Goal: Task Accomplishment & Management: Use online tool/utility

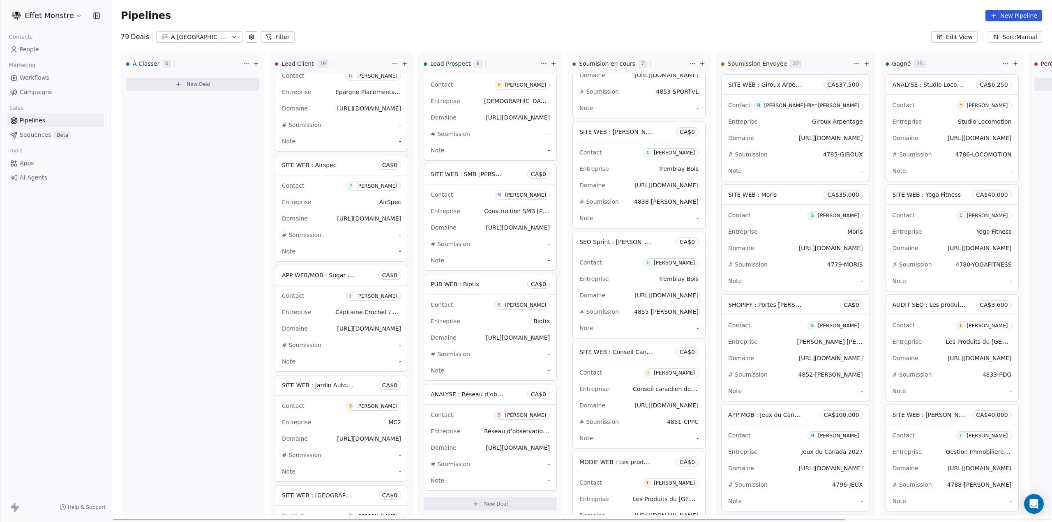
scroll to position [0, 264]
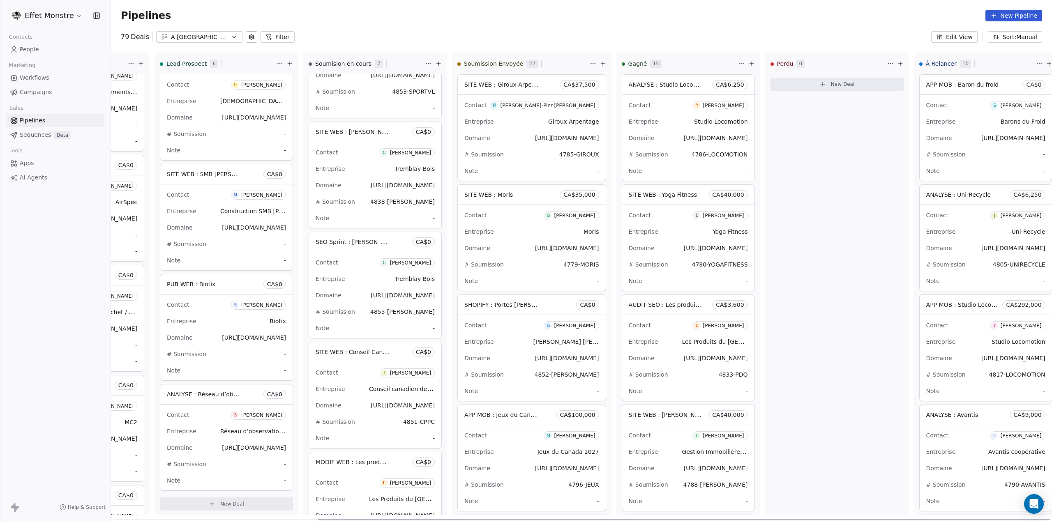
drag, startPoint x: 421, startPoint y: 518, endPoint x: 834, endPoint y: 542, distance: 413.8
click at [834, 521] on div at bounding box center [684, 520] width 733 height 2
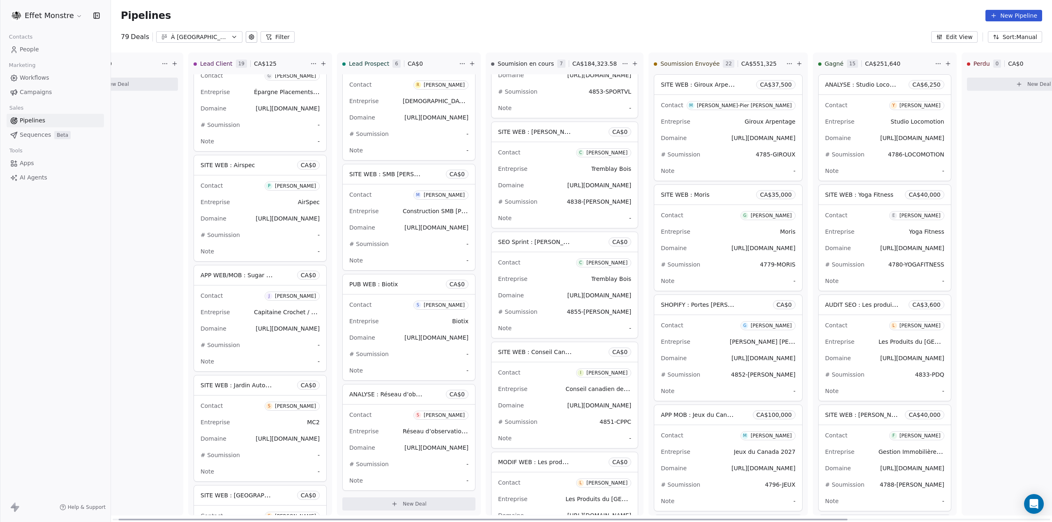
scroll to position [0, 0]
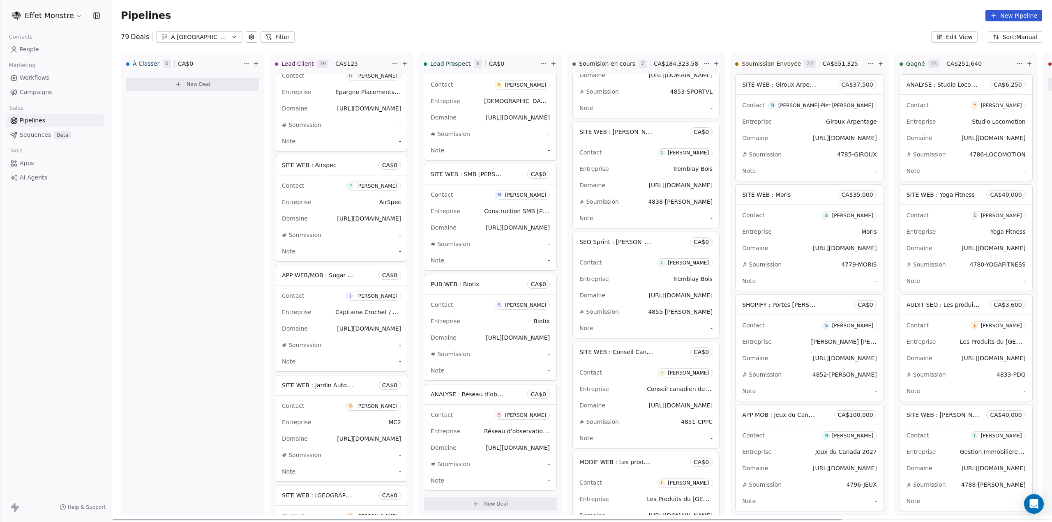
drag, startPoint x: 444, startPoint y: 520, endPoint x: 146, endPoint y: 475, distance: 301.4
click at [146, 519] on div at bounding box center [477, 520] width 729 height 2
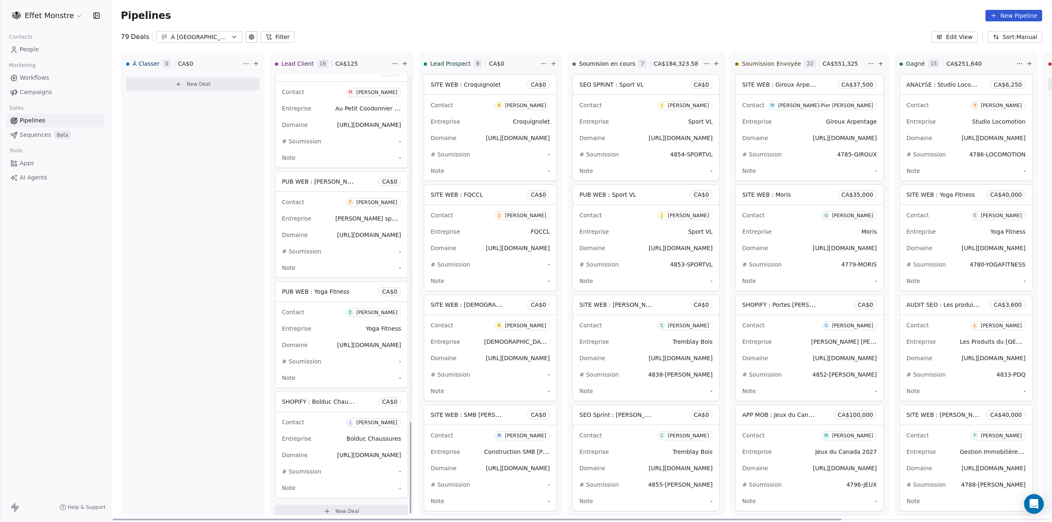
scroll to position [1670, 0]
click at [366, 503] on button "New Deal" at bounding box center [341, 507] width 133 height 13
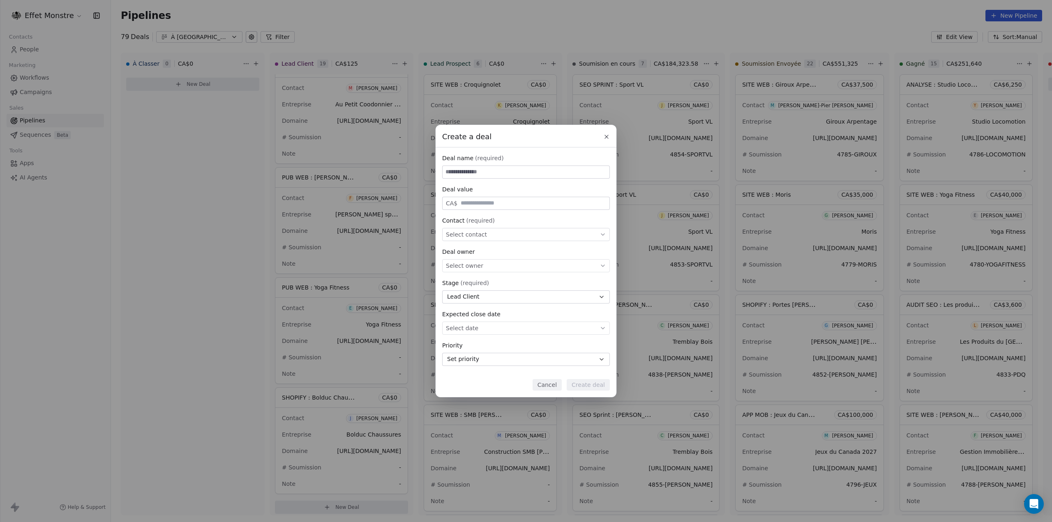
click at [183, 228] on div "Create a deal Deal name (required) Deal value CA$ Contact (required) Select con…" at bounding box center [526, 261] width 1052 height 272
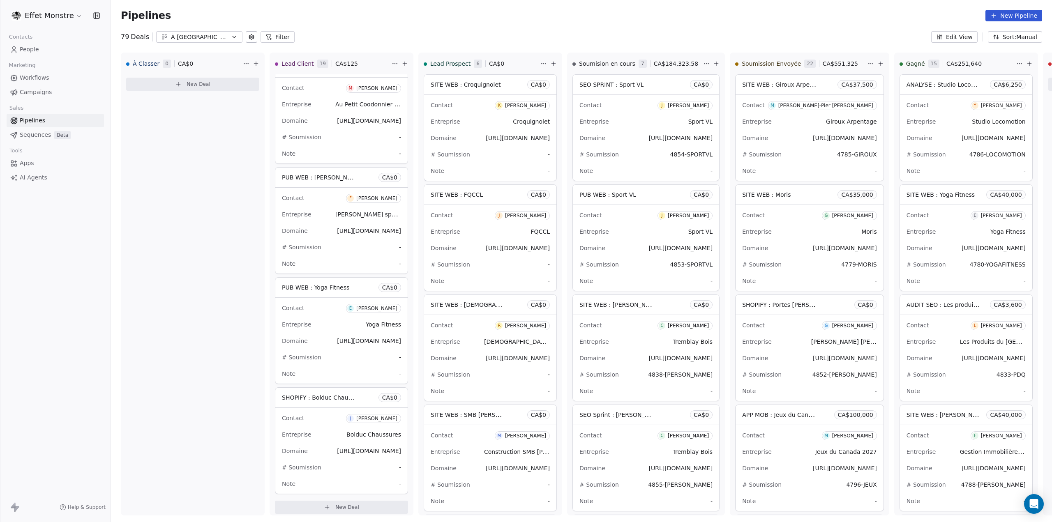
click at [30, 51] on span "People" at bounding box center [29, 49] width 19 height 9
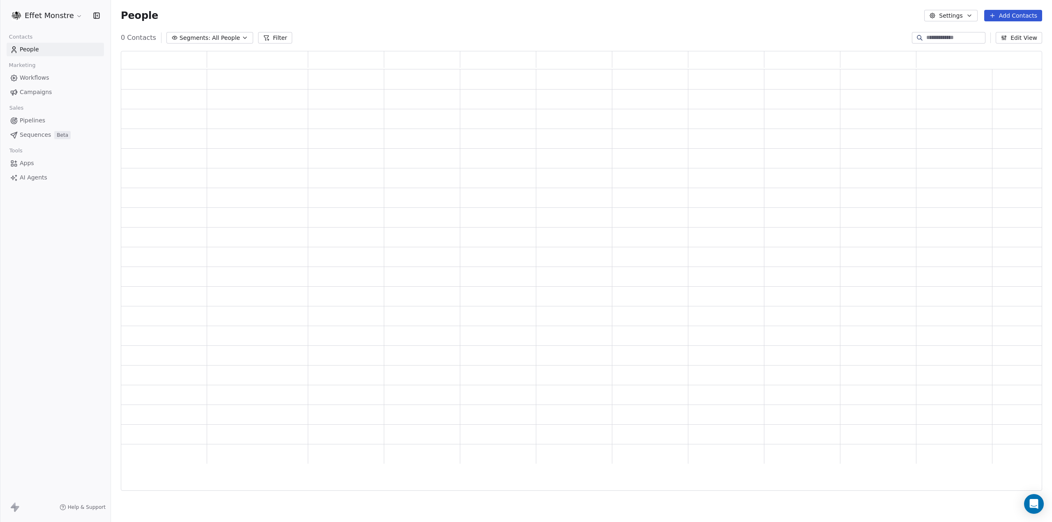
scroll to position [434, 915]
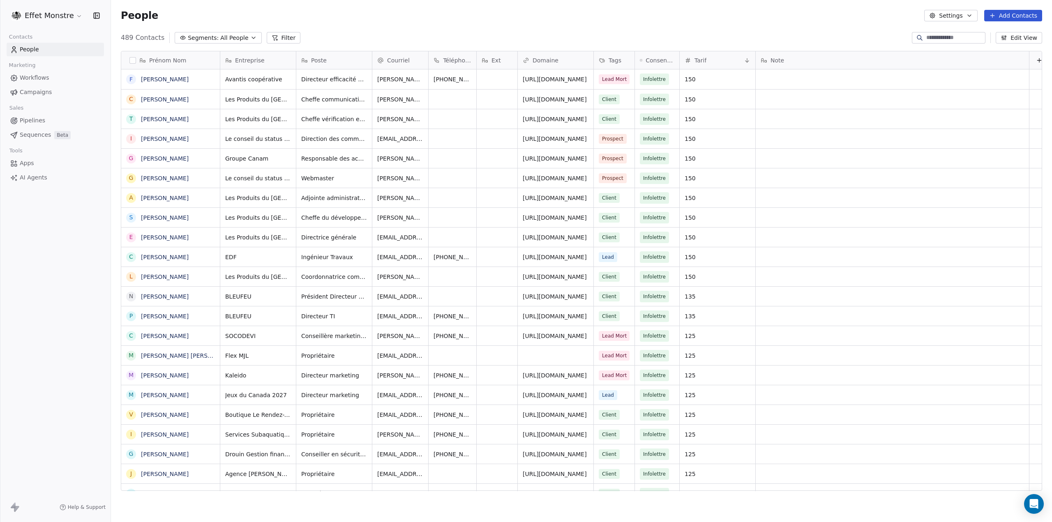
click at [940, 37] on input at bounding box center [956, 38] width 58 height 8
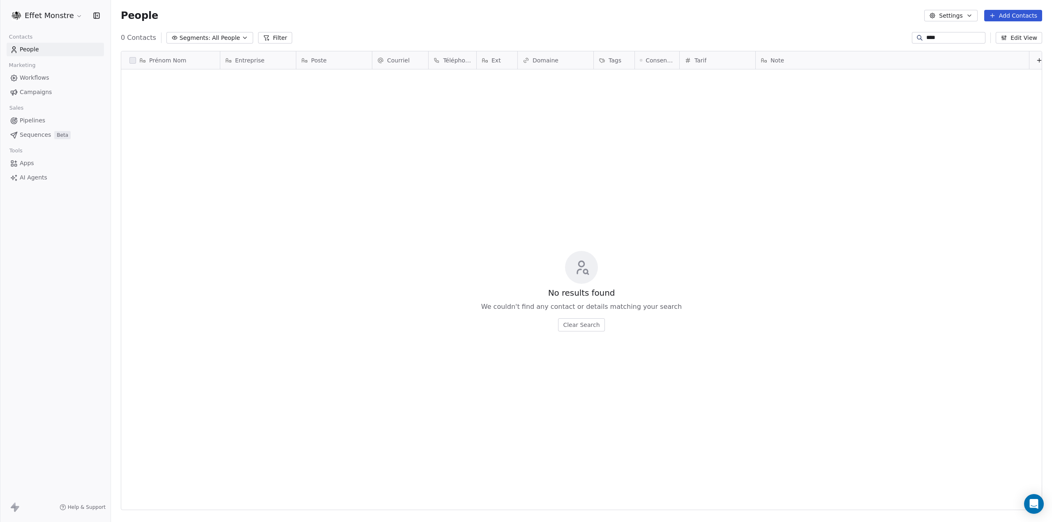
scroll to position [453, 935]
drag, startPoint x: 940, startPoint y: 37, endPoint x: 908, endPoint y: 36, distance: 31.7
click at [912, 36] on div "****" at bounding box center [949, 38] width 74 height 12
type input "*****"
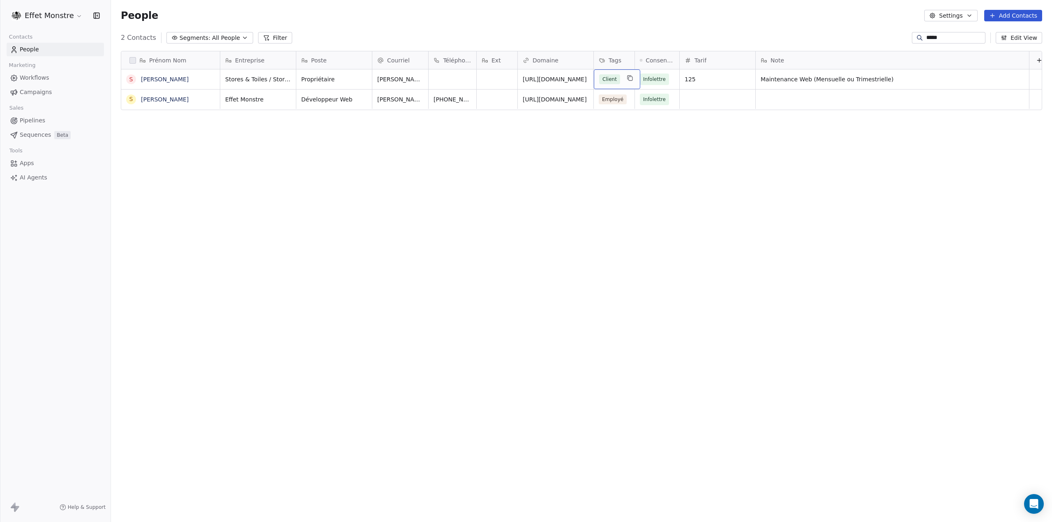
click at [620, 76] on div "Client" at bounding box center [617, 79] width 46 height 20
click at [606, 169] on button "Suggestions" at bounding box center [605, 167] width 7 height 7
click at [536, 186] on html "Effet Monstre Contacts People Marketing Workflows Campaigns Sales Pipelines Seq…" at bounding box center [526, 261] width 1052 height 522
click at [621, 79] on div "Client Lead" at bounding box center [620, 79] width 43 height 10
click at [604, 167] on button "Suggestions" at bounding box center [605, 167] width 7 height 7
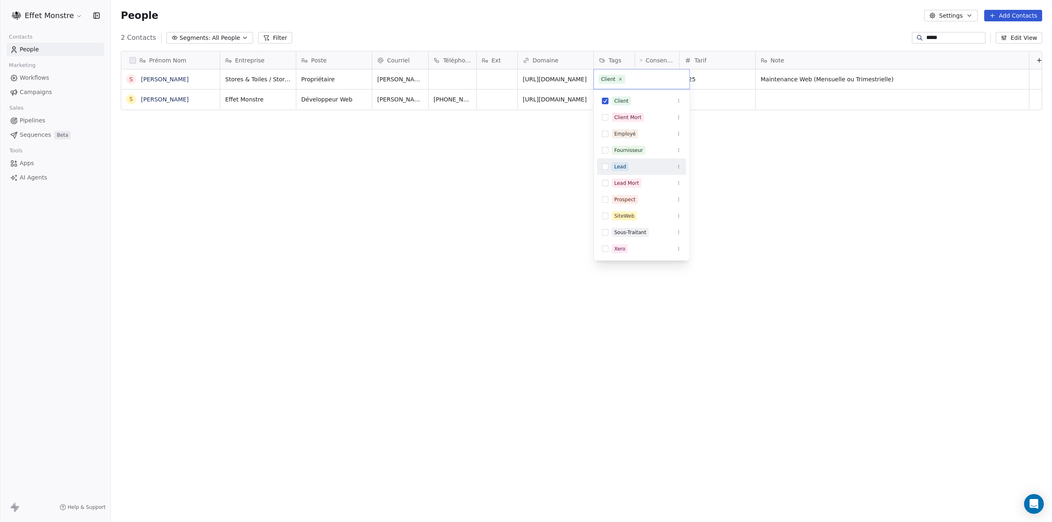
drag, startPoint x: 511, startPoint y: 193, endPoint x: 238, endPoint y: 82, distance: 295.4
click at [511, 193] on html "Effet Monstre Contacts People Marketing Workflows Campaigns Sales Pipelines Seq…" at bounding box center [526, 261] width 1052 height 522
click at [41, 50] on link "People" at bounding box center [55, 50] width 97 height 14
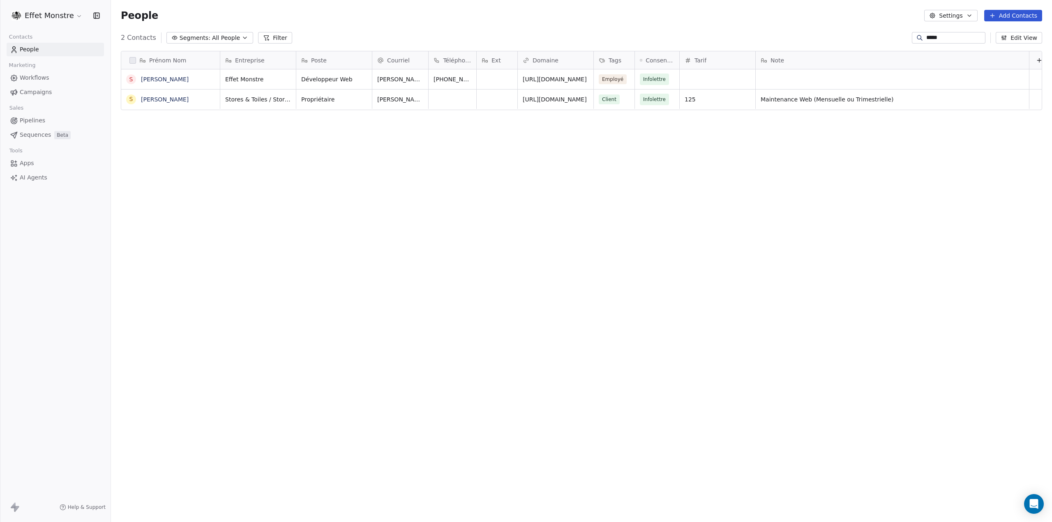
click at [37, 115] on link "Pipelines" at bounding box center [55, 121] width 97 height 14
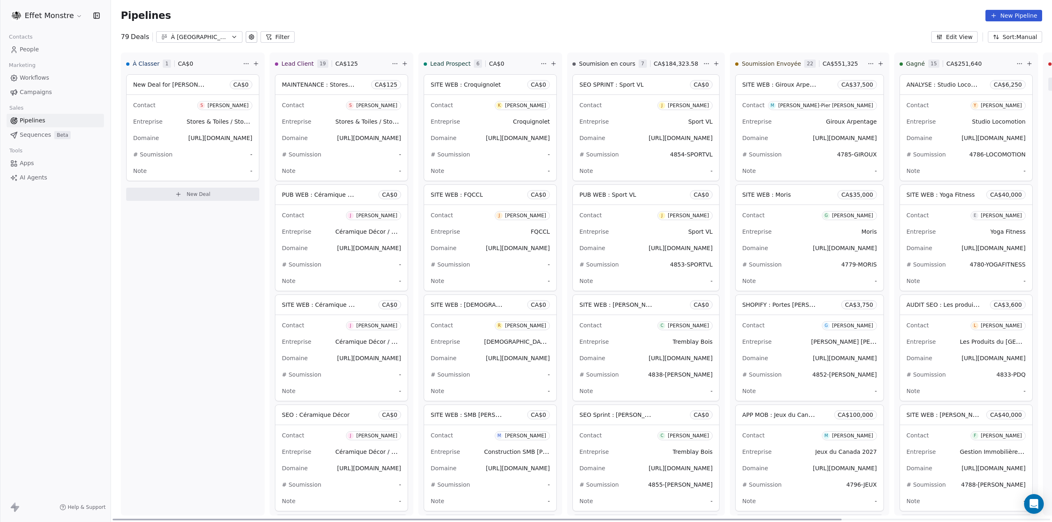
click at [171, 90] on div "New Deal for [PERSON_NAME] CA$ 0" at bounding box center [193, 85] width 132 height 20
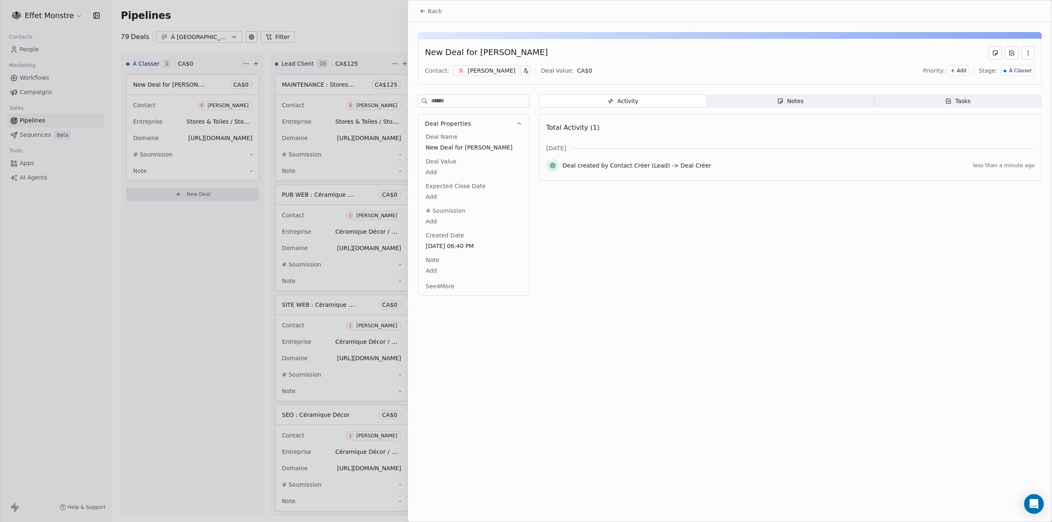
click at [453, 48] on div "New Deal for [PERSON_NAME]" at bounding box center [486, 52] width 123 height 13
click at [444, 147] on span "New Deal for [PERSON_NAME]" at bounding box center [474, 147] width 96 height 8
click at [444, 148] on span "New Deal for [PERSON_NAME]" at bounding box center [473, 148] width 95 height 8
type textarea "**********"
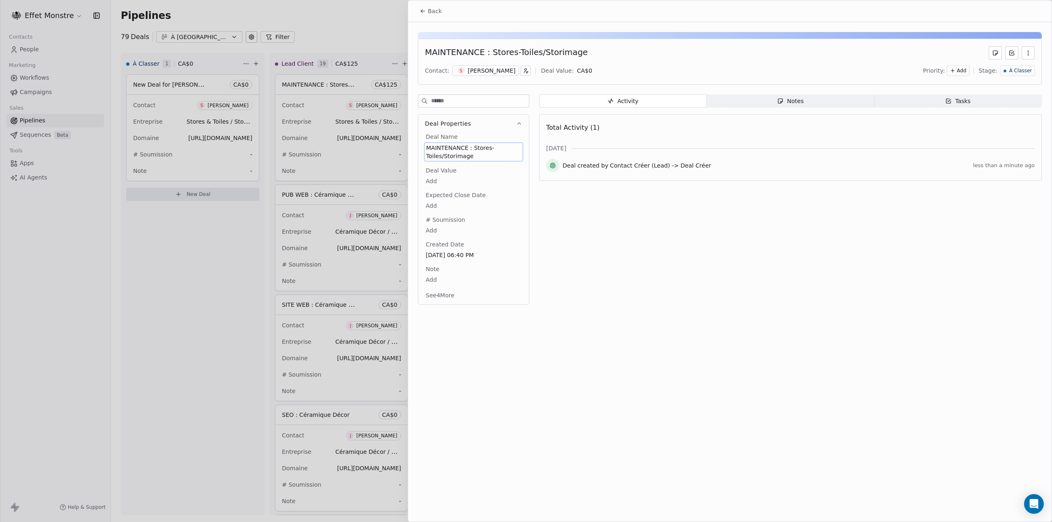
click at [173, 233] on div at bounding box center [526, 261] width 1052 height 522
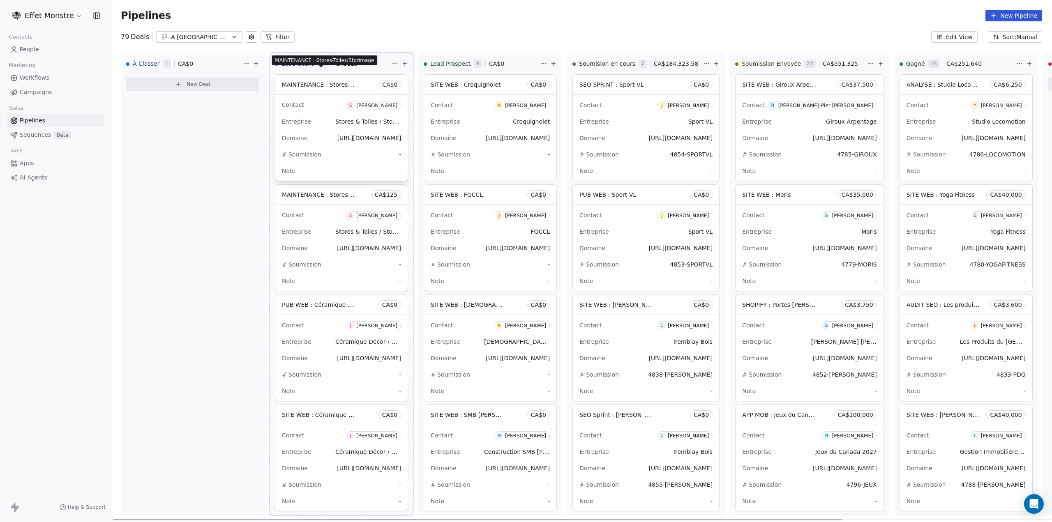
drag, startPoint x: 164, startPoint y: 84, endPoint x: 316, endPoint y: 74, distance: 151.7
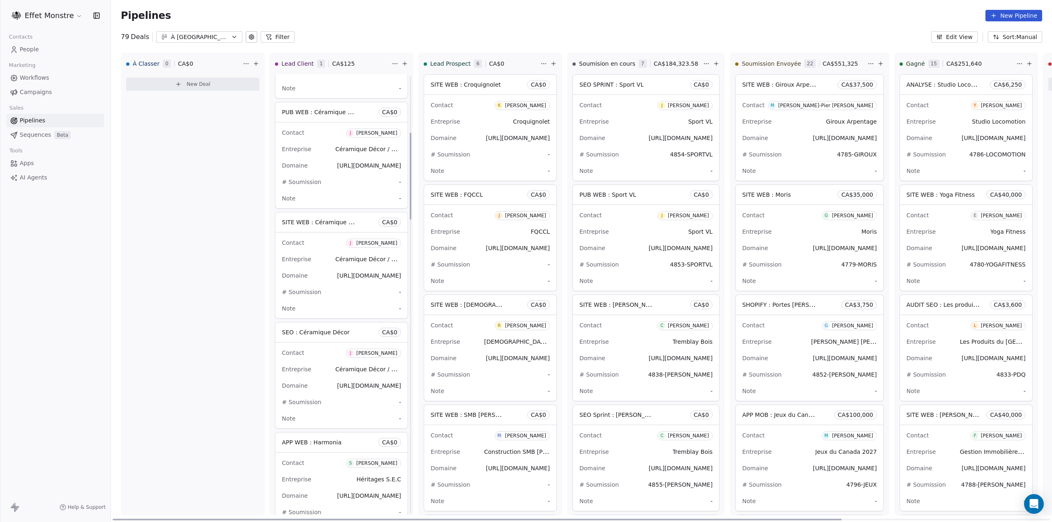
scroll to position [288, 0]
